Goal: Task Accomplishment & Management: Use online tool/utility

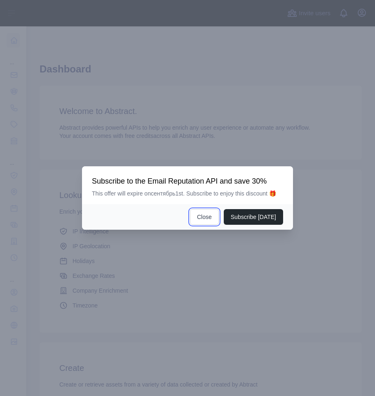
click at [212, 219] on button "Close" at bounding box center [204, 217] width 29 height 16
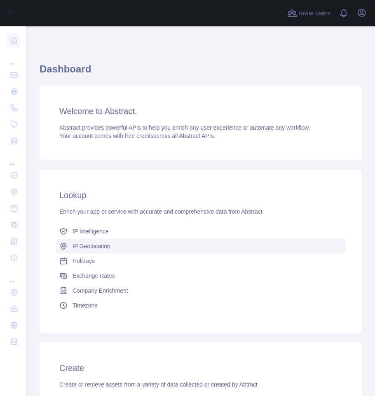
click at [98, 247] on span "IP Geolocation" at bounding box center [91, 246] width 38 height 8
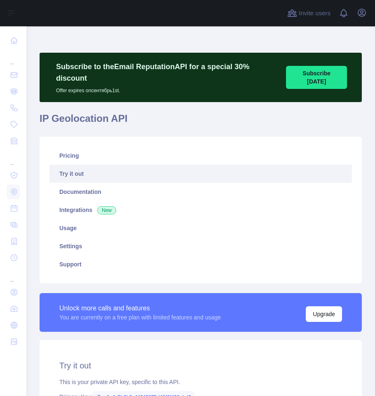
type textarea "**********"
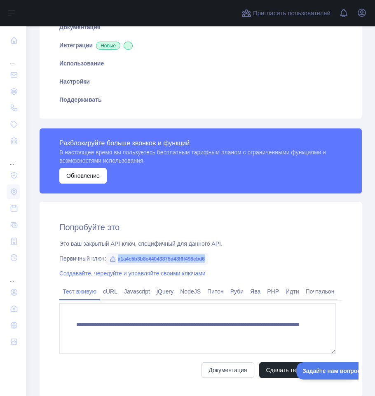
drag, startPoint x: 210, startPoint y: 261, endPoint x: 119, endPoint y: 262, distance: 90.5
click at [119, 262] on span "a1a4c5b3b8e44043875d43f6f498cbd6" at bounding box center [157, 259] width 102 height 12
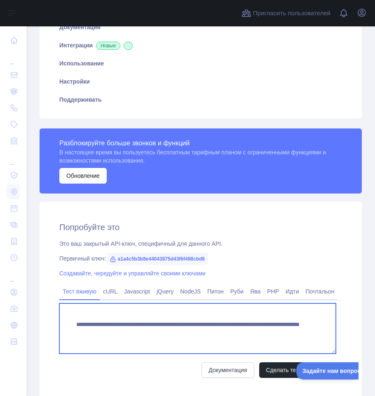
drag, startPoint x: 227, startPoint y: 333, endPoint x: 74, endPoint y: 328, distance: 153.6
click at [74, 328] on textarea "**********" at bounding box center [197, 328] width 276 height 50
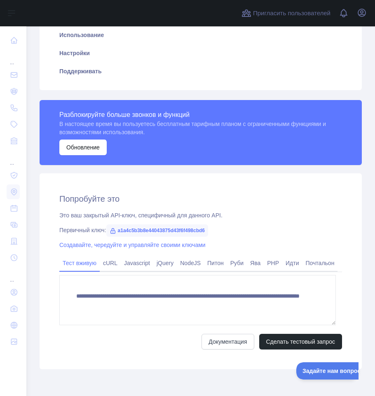
scroll to position [227, 0]
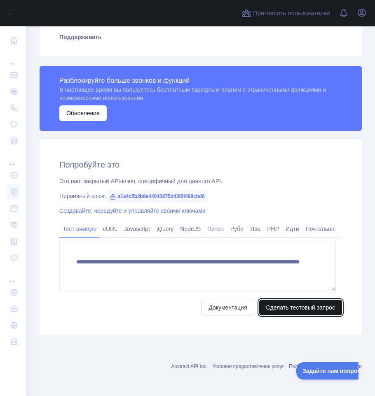
click at [307, 309] on font "Сделать тестовый запрос" at bounding box center [300, 307] width 69 height 7
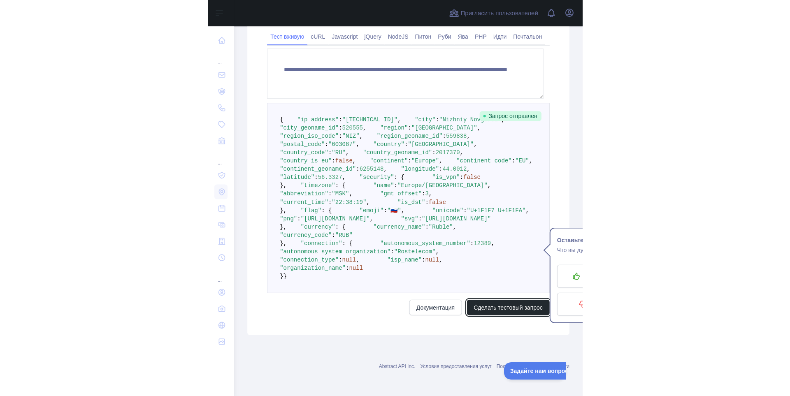
scroll to position [426, 0]
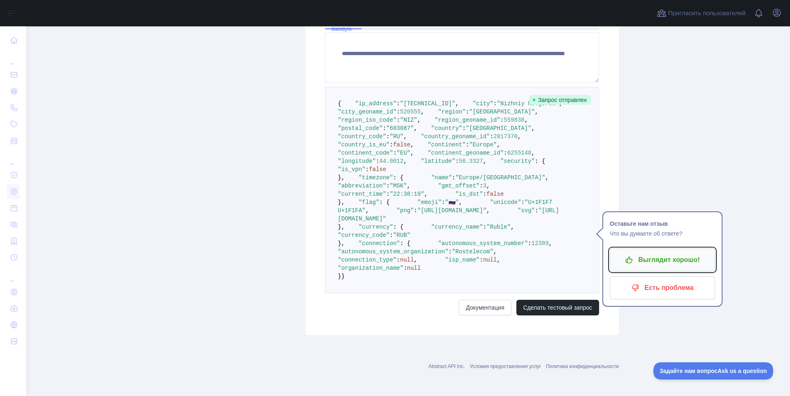
click at [374, 256] on font "Выглядит хорошо!" at bounding box center [669, 259] width 62 height 7
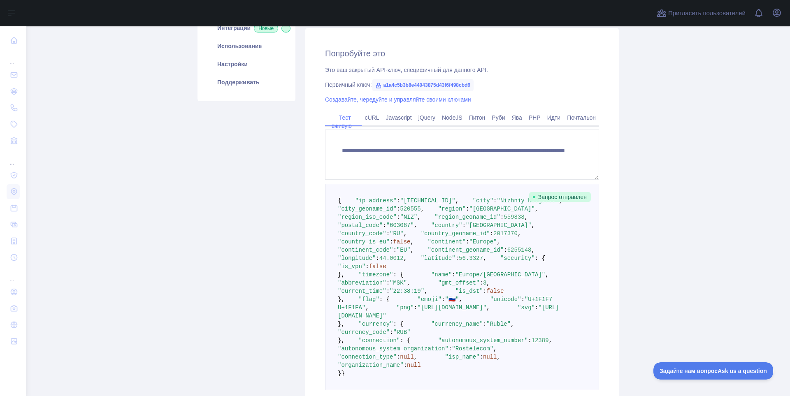
scroll to position [86, 0]
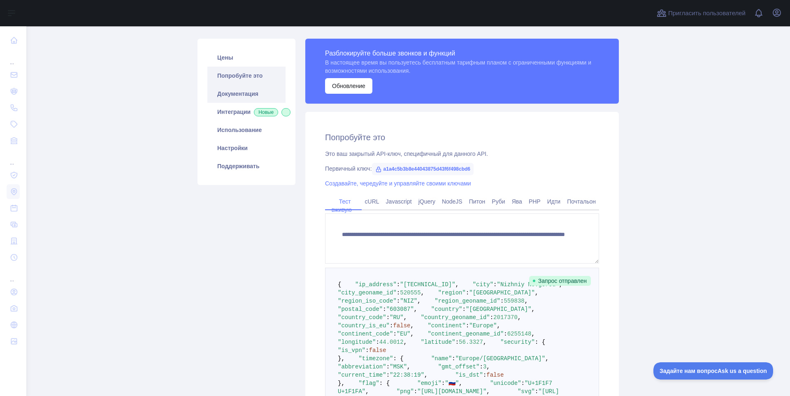
click at [238, 91] on font "Документация" at bounding box center [237, 94] width 41 height 7
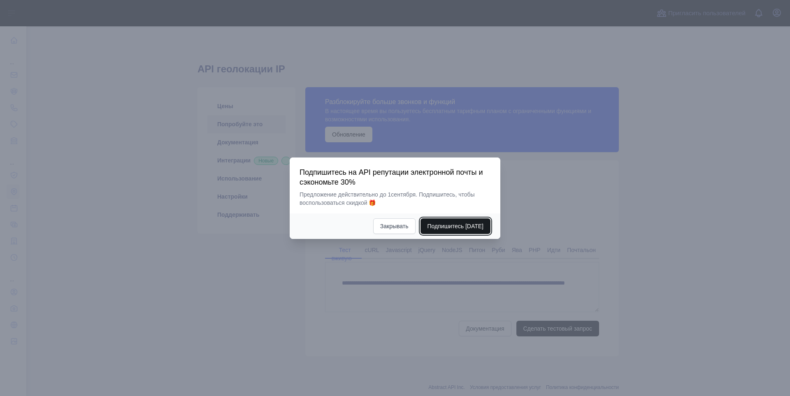
click at [461, 226] on font "Подпишитесь [DATE]" at bounding box center [456, 226] width 56 height 7
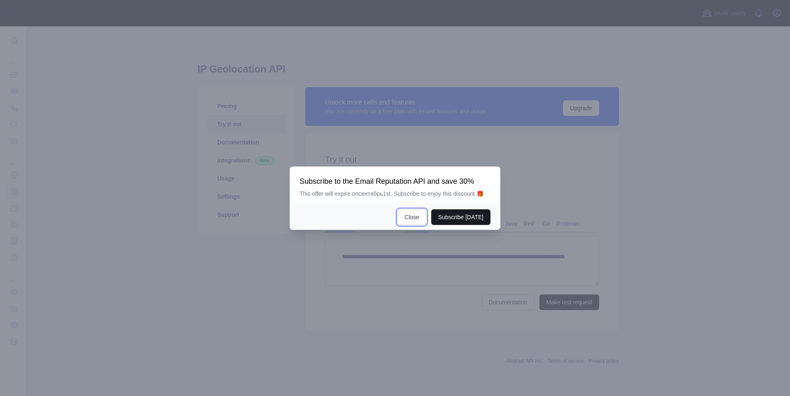
click at [412, 217] on button "Close" at bounding box center [412, 217] width 29 height 16
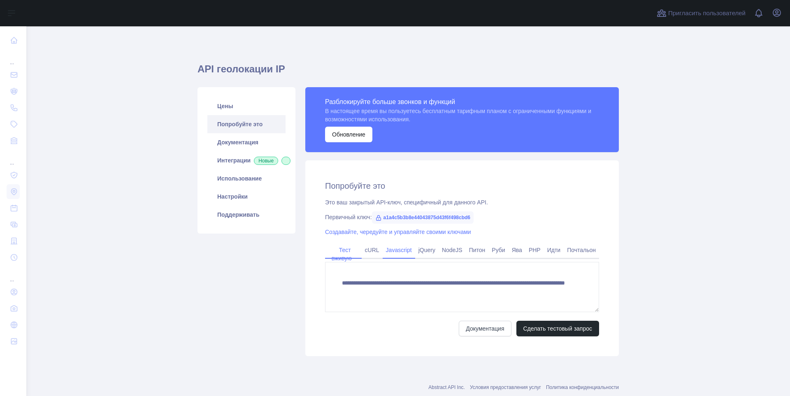
click at [398, 250] on font "Javascript" at bounding box center [399, 250] width 26 height 7
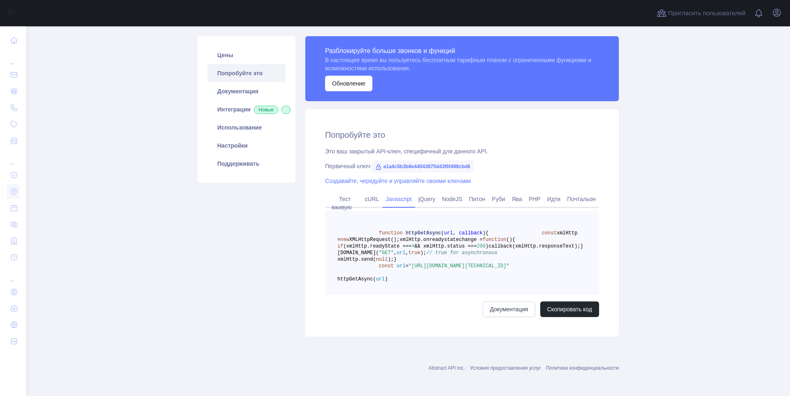
scroll to position [92, 0]
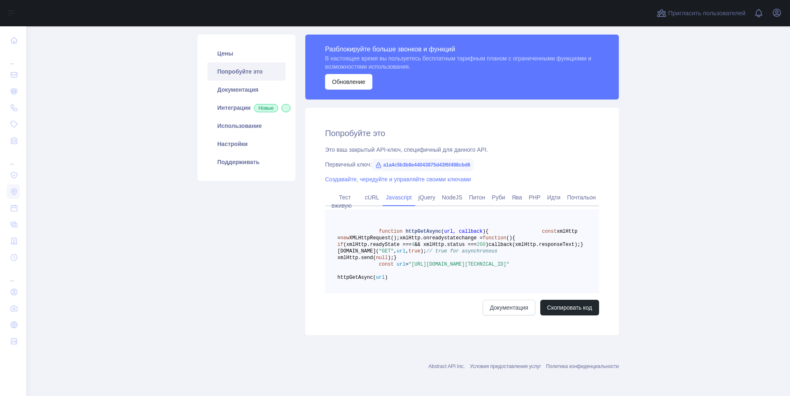
click at [505, 366] on font "Условия предоставления услуг" at bounding box center [505, 367] width 71 height 6
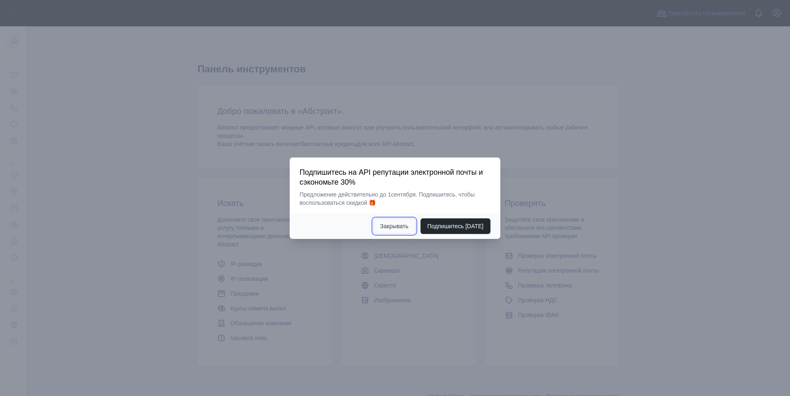
click at [393, 221] on button "Закрывать" at bounding box center [394, 227] width 42 height 16
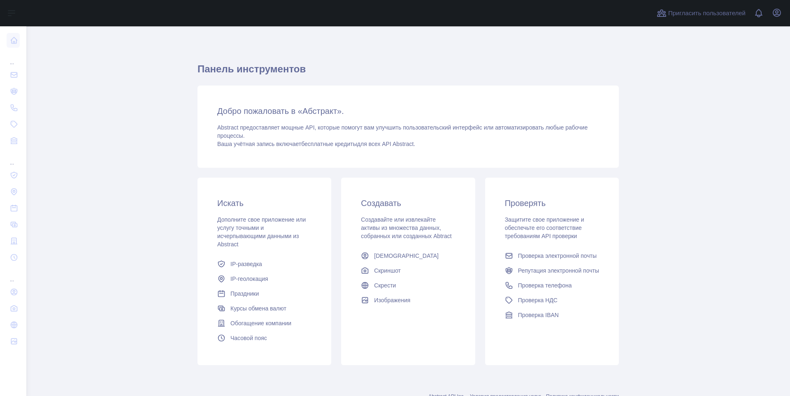
click at [72, 202] on main "Панель инструментов Добро пожаловать в «Абстракт». Abstract предоставляет мощны…" at bounding box center [408, 211] width 764 height 370
